Goal: Navigation & Orientation: Find specific page/section

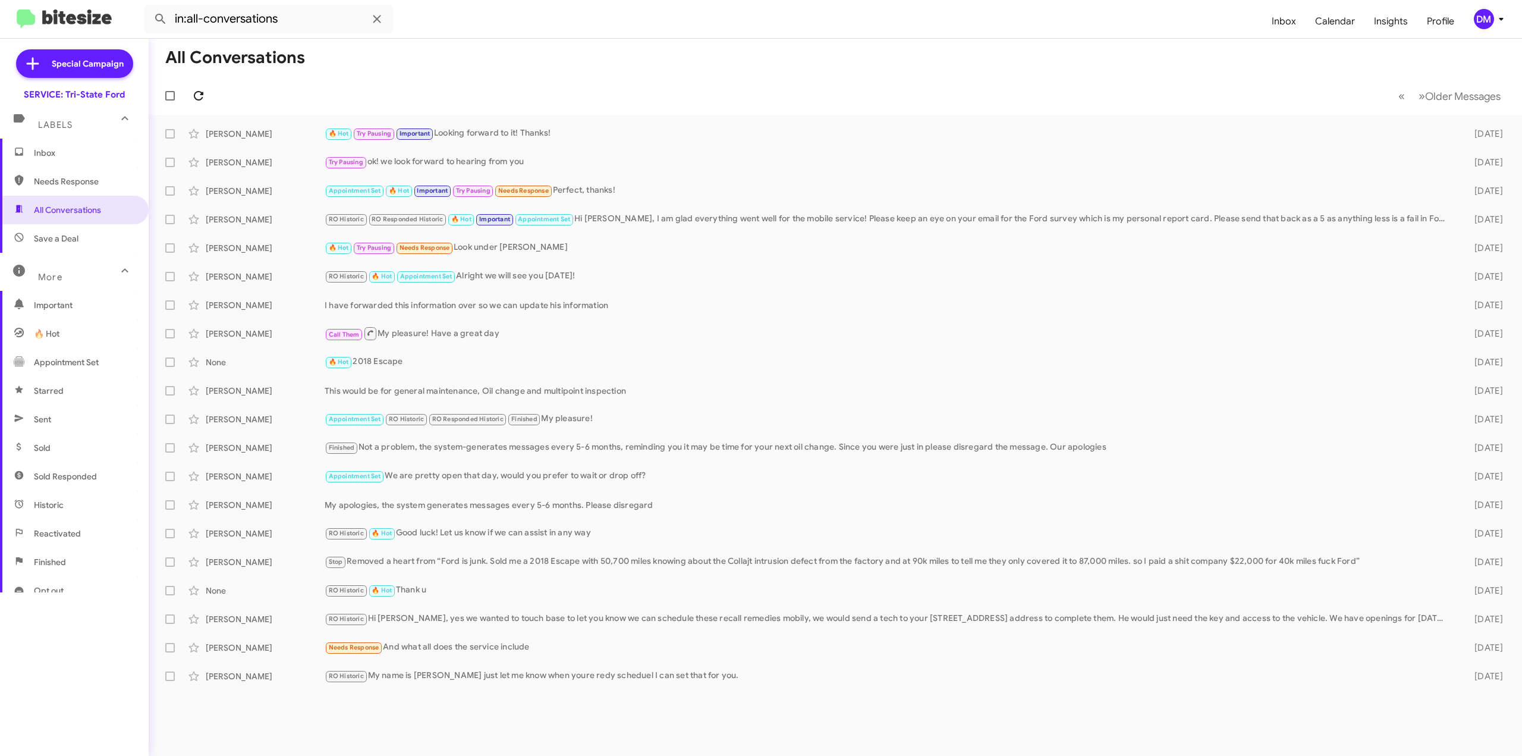
scroll to position [108, 0]
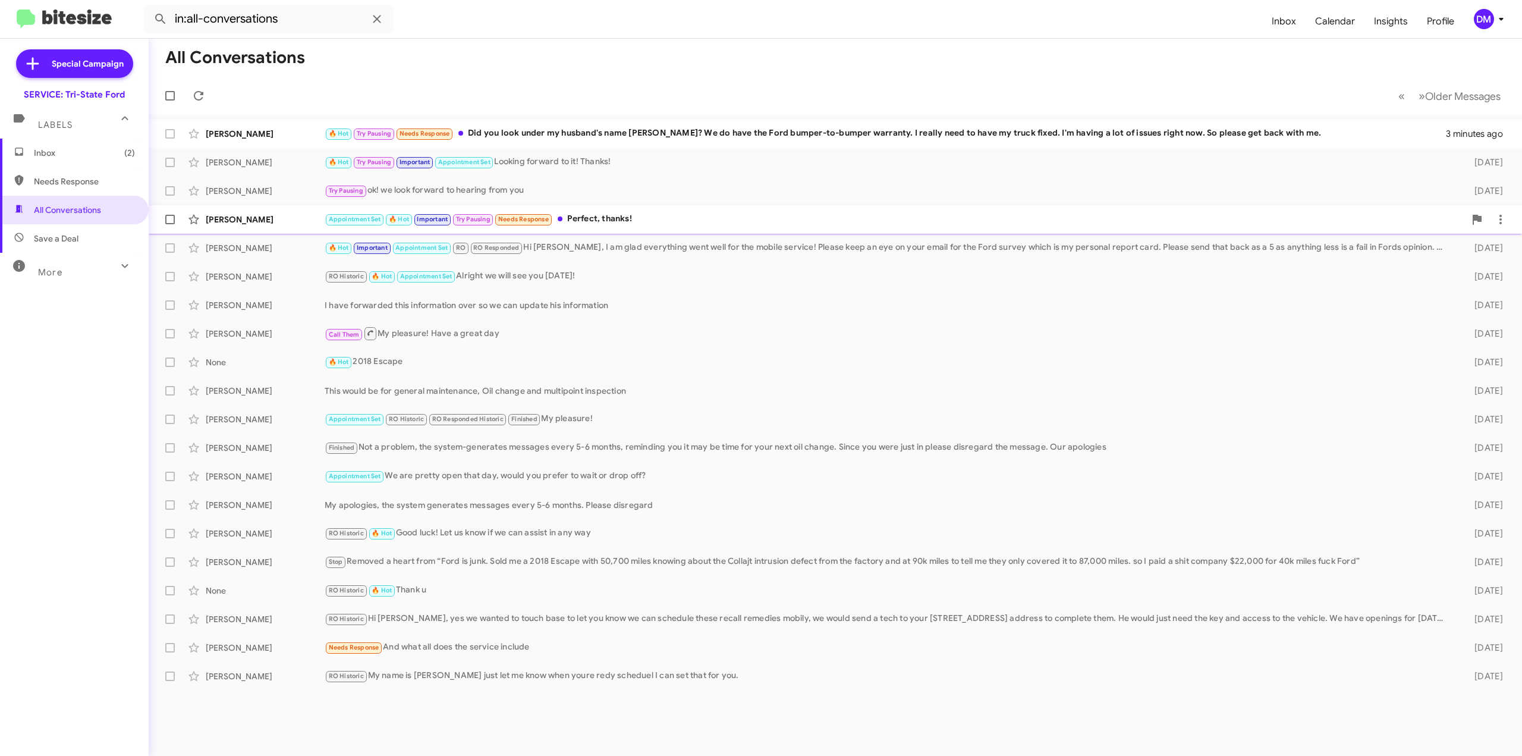
click at [252, 214] on div "[PERSON_NAME]" at bounding box center [265, 219] width 119 height 12
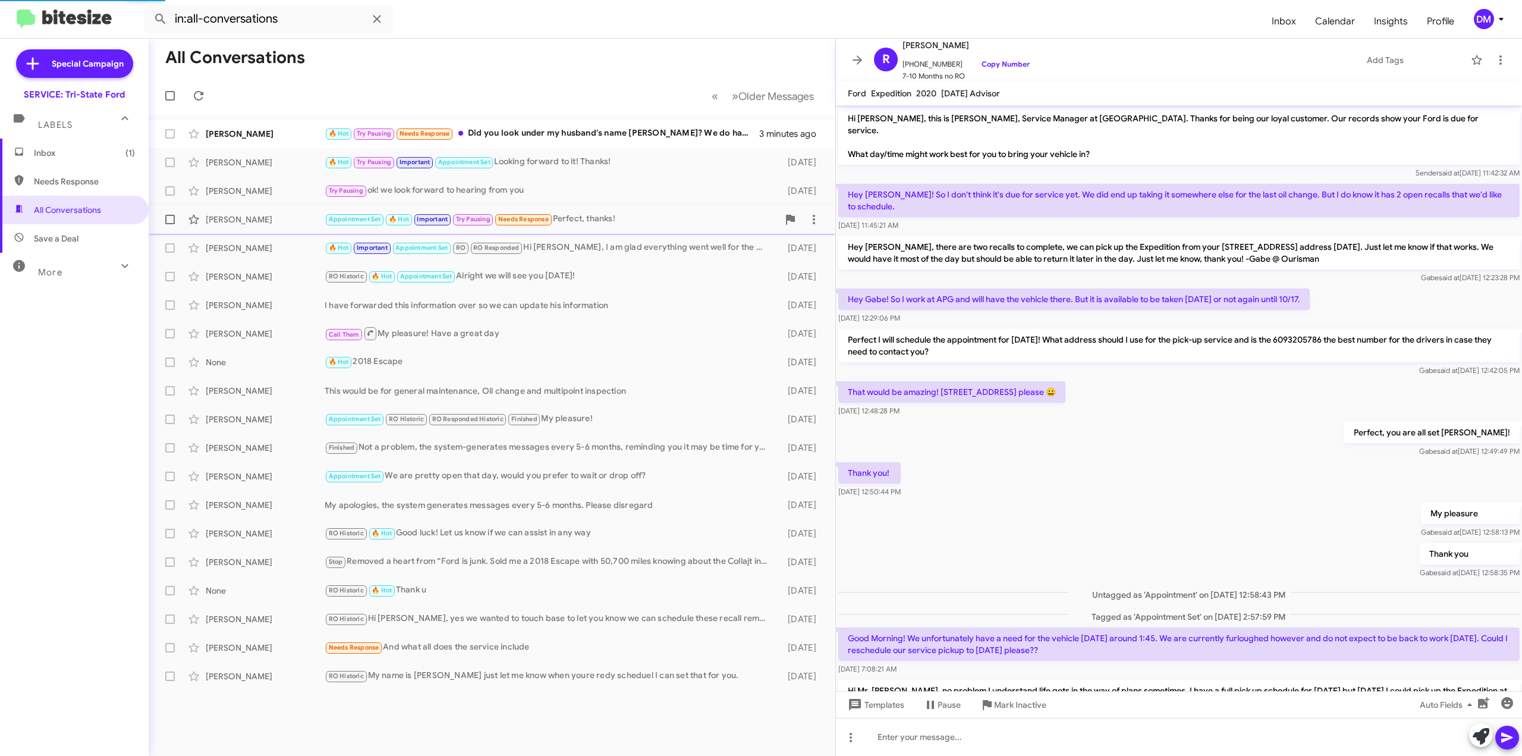
scroll to position [199, 0]
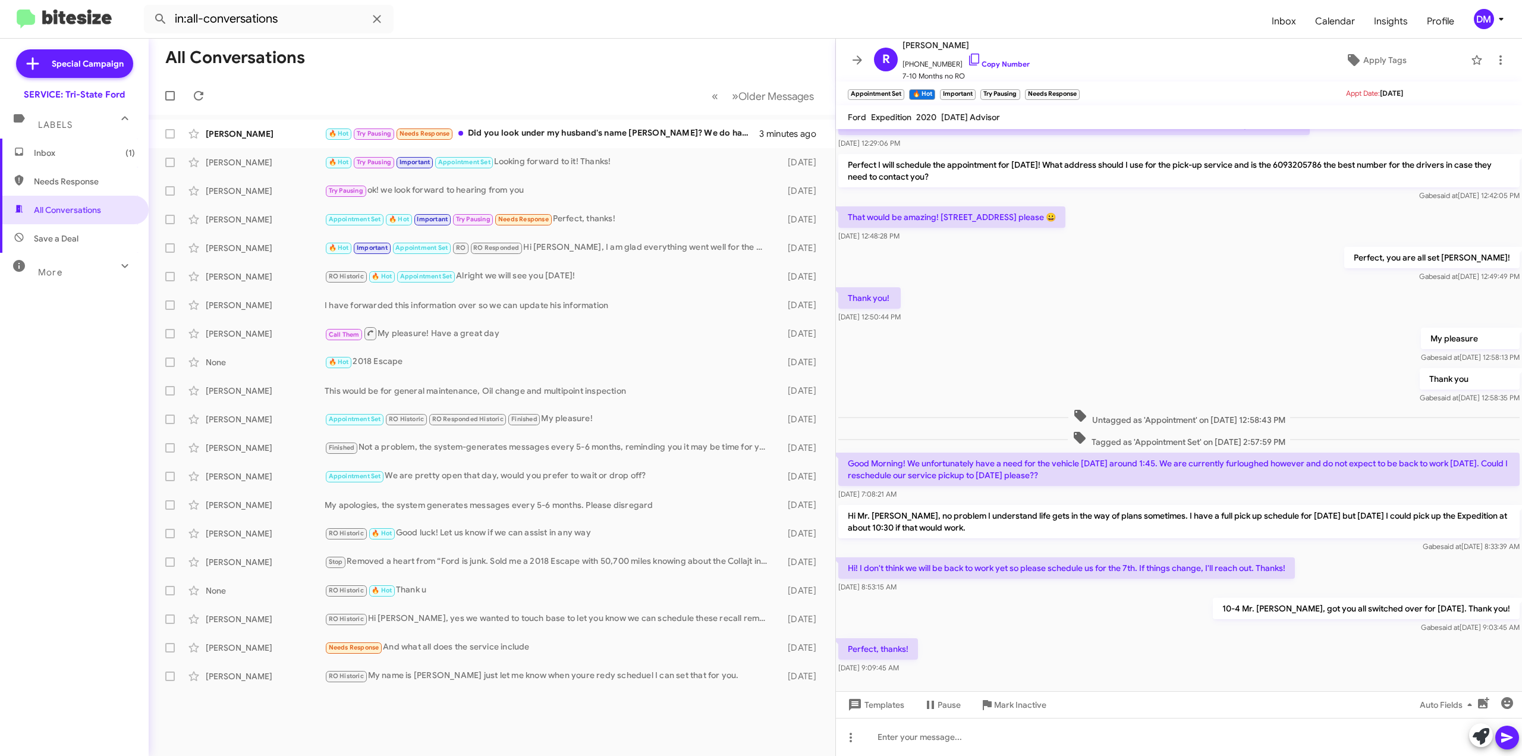
click at [87, 272] on div "More" at bounding box center [63, 267] width 106 height 22
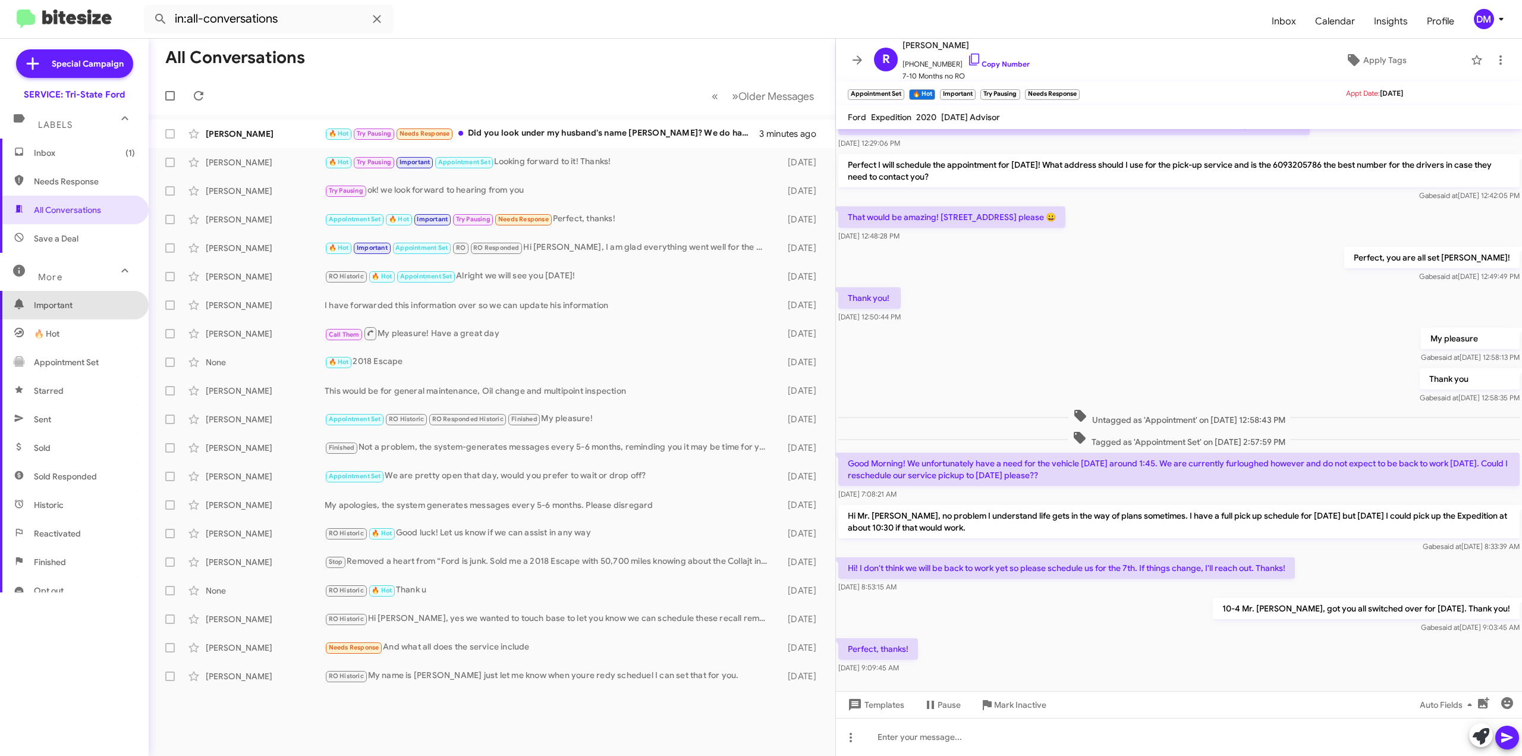
click at [78, 312] on span "Important" at bounding box center [74, 305] width 149 height 29
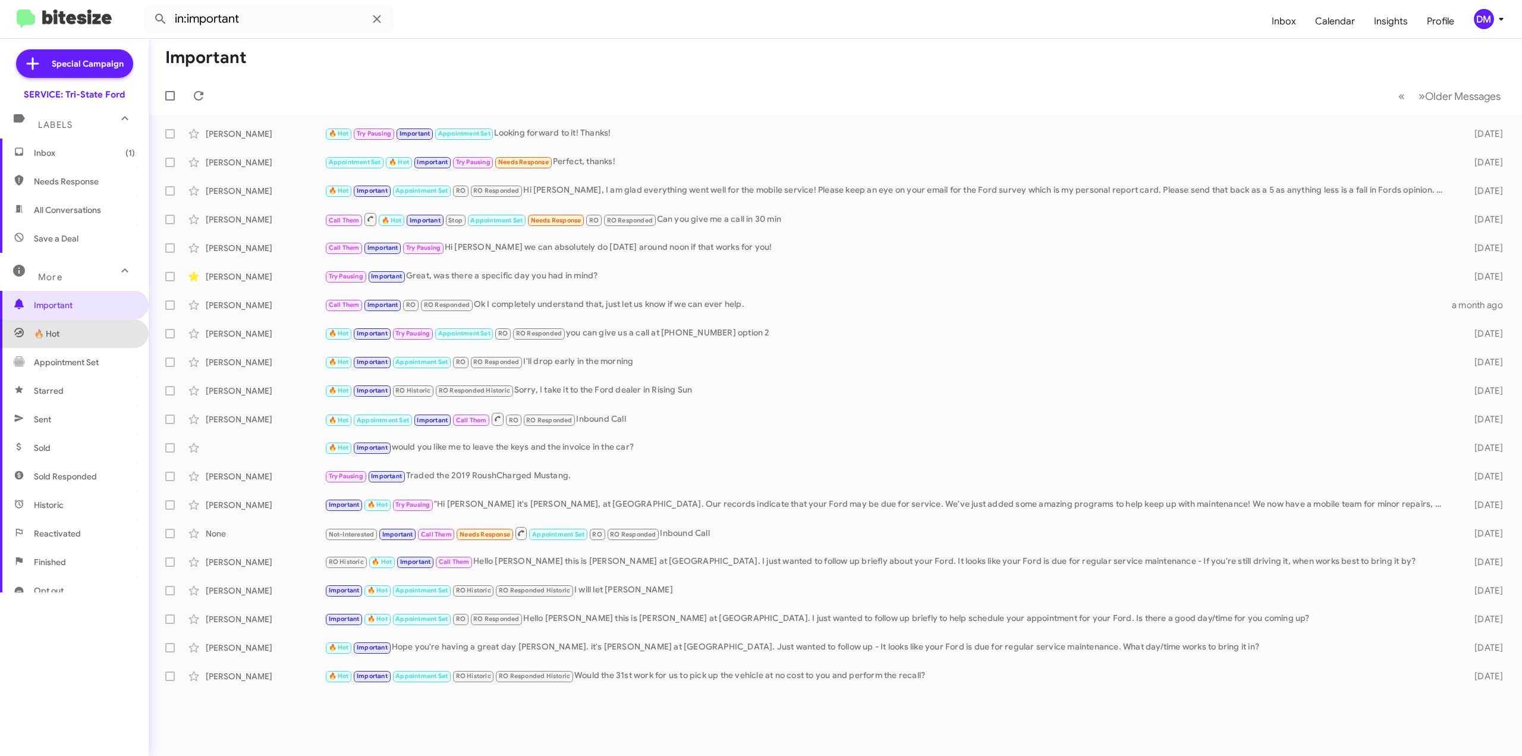
click at [77, 331] on span "🔥 Hot" at bounding box center [74, 333] width 149 height 29
type input "in:appointment"
